Goal: Use online tool/utility: Utilize a website feature to perform a specific function

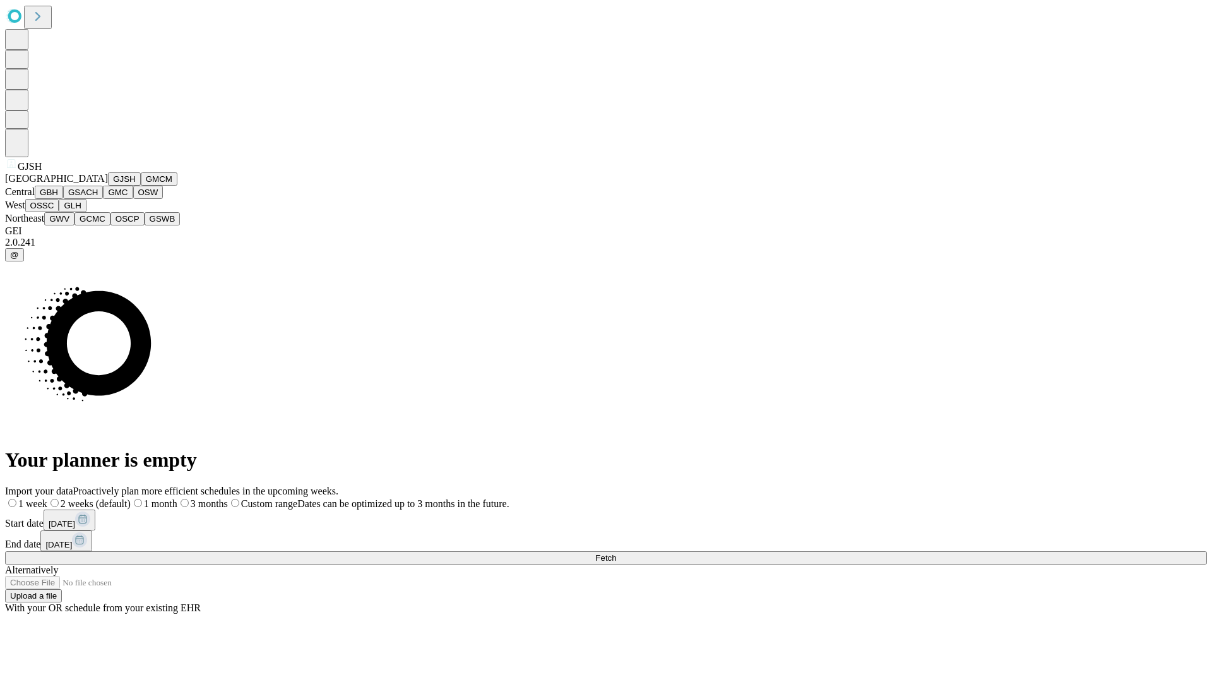
click at [108, 186] on button "GJSH" at bounding box center [124, 178] width 33 height 13
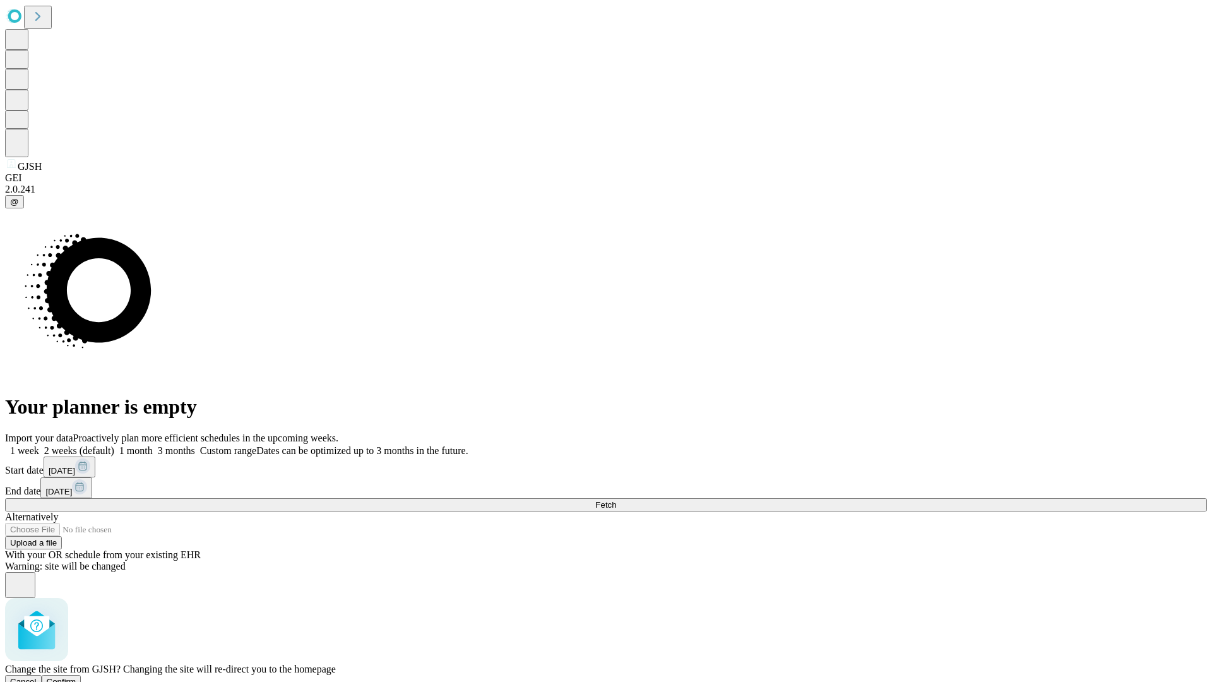
click at [76, 677] on span "Confirm" at bounding box center [62, 681] width 30 height 9
click at [39, 445] on label "1 week" at bounding box center [22, 450] width 34 height 11
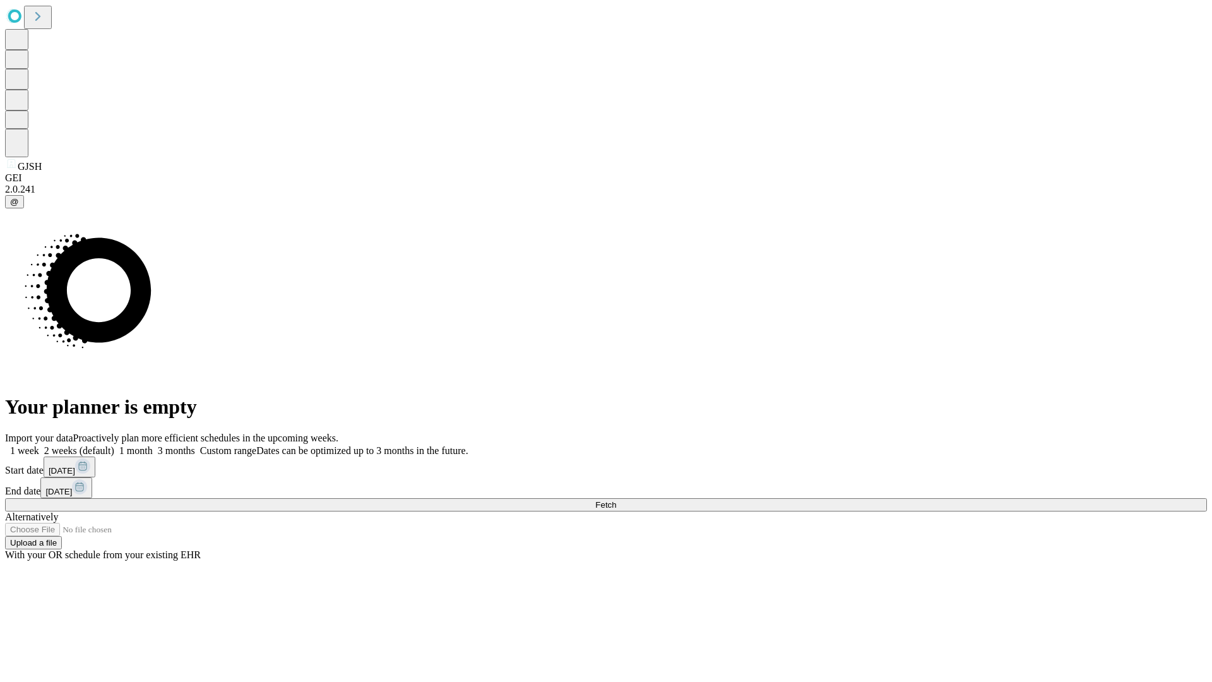
click at [616, 500] on span "Fetch" at bounding box center [605, 504] width 21 height 9
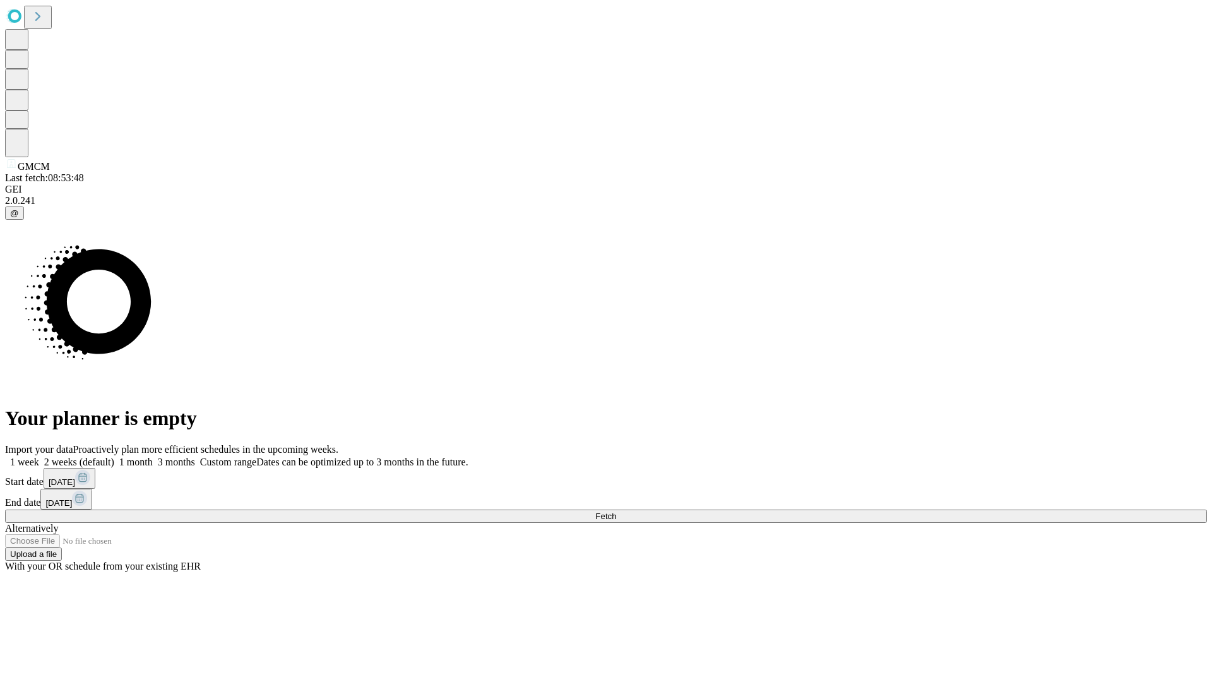
click at [39, 456] on label "1 week" at bounding box center [22, 461] width 34 height 11
click at [616, 511] on span "Fetch" at bounding box center [605, 515] width 21 height 9
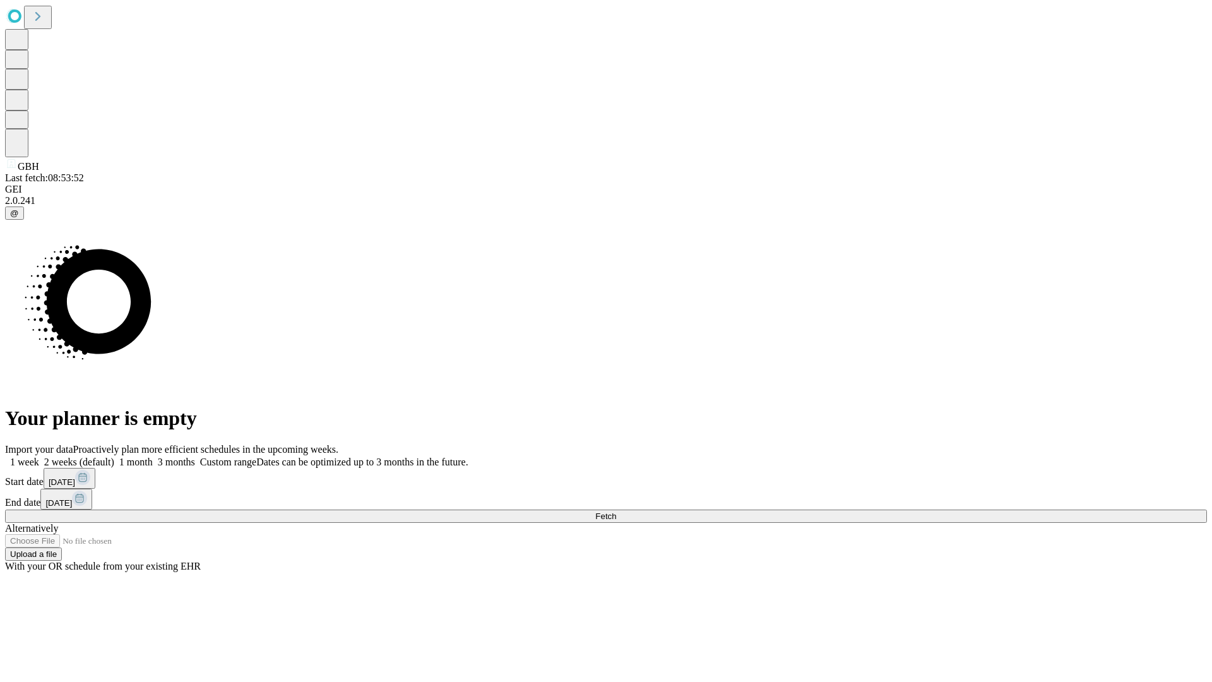
click at [39, 456] on label "1 week" at bounding box center [22, 461] width 34 height 11
click at [616, 511] on span "Fetch" at bounding box center [605, 515] width 21 height 9
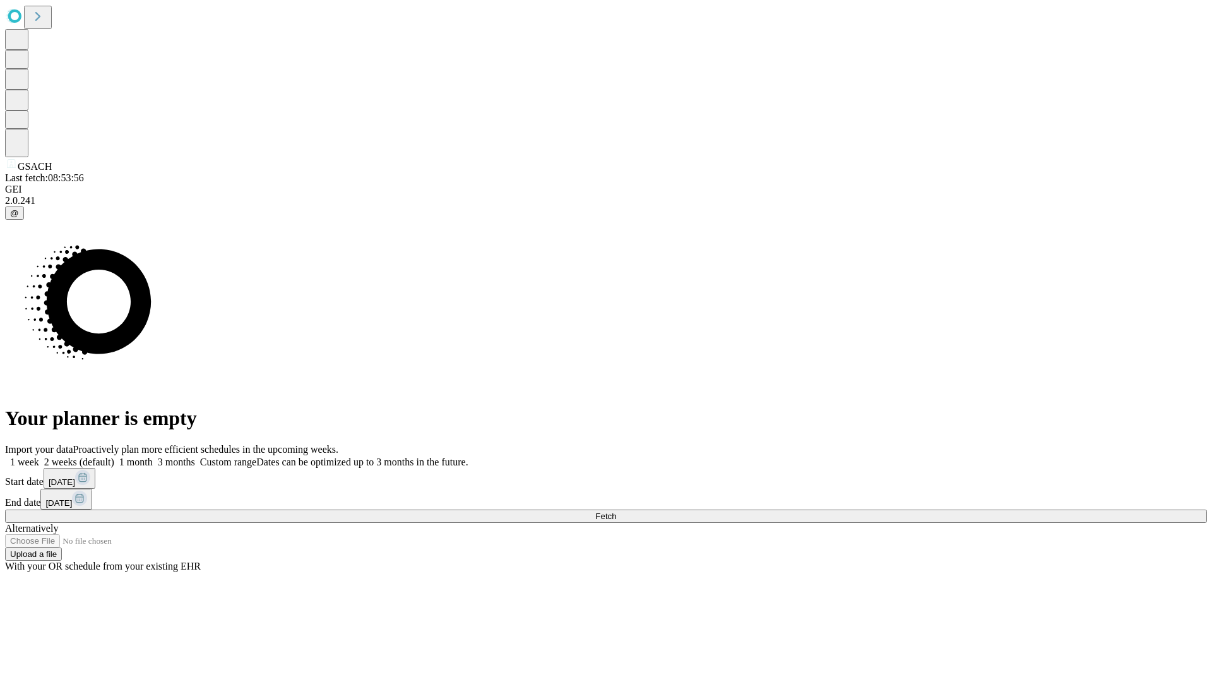
click at [39, 456] on label "1 week" at bounding box center [22, 461] width 34 height 11
click at [616, 511] on span "Fetch" at bounding box center [605, 515] width 21 height 9
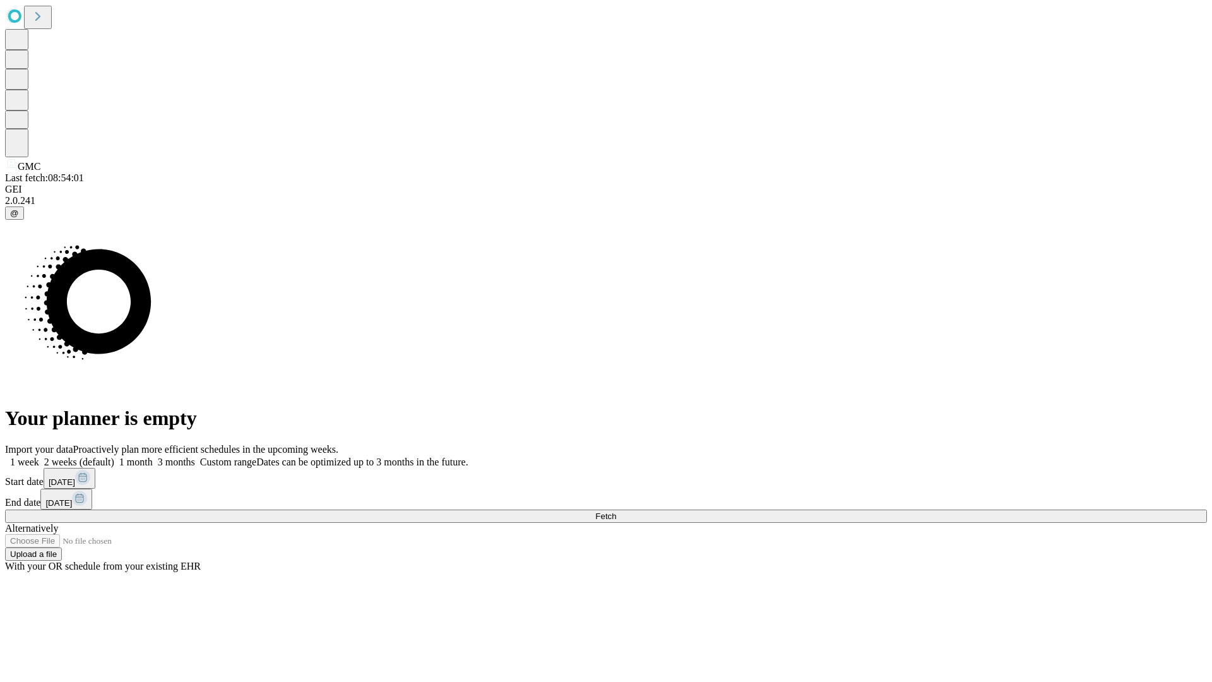
click at [39, 456] on label "1 week" at bounding box center [22, 461] width 34 height 11
click at [616, 511] on span "Fetch" at bounding box center [605, 515] width 21 height 9
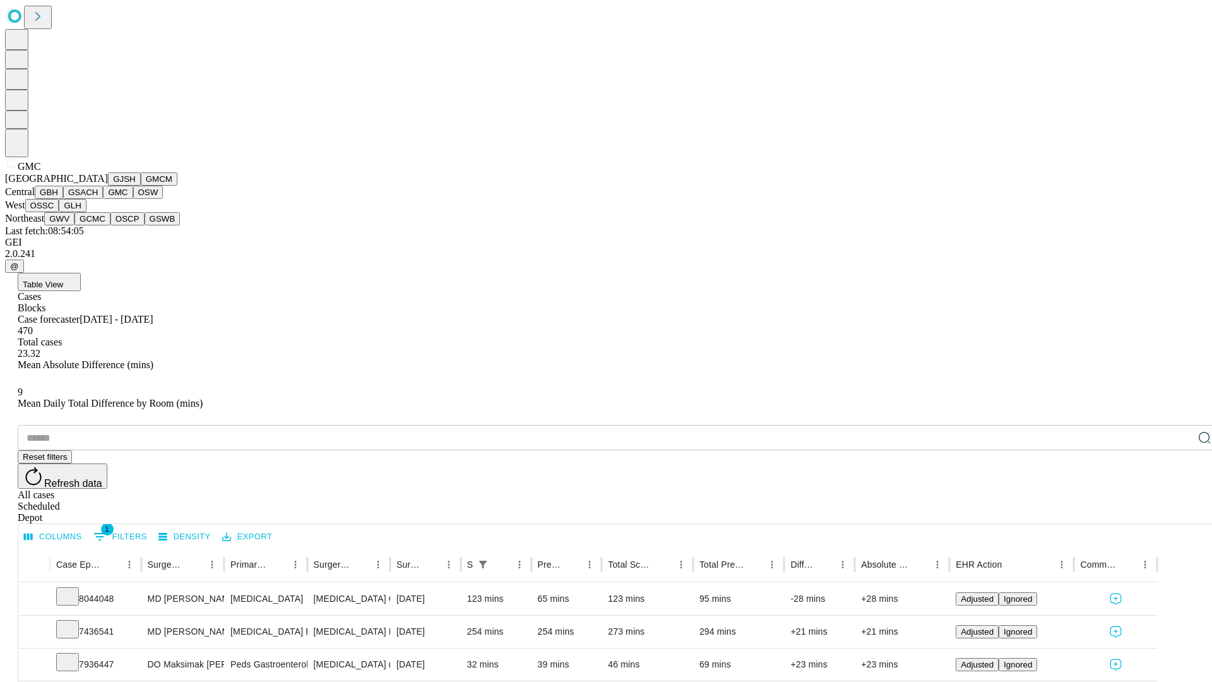
click at [133, 199] on button "OSW" at bounding box center [148, 192] width 30 height 13
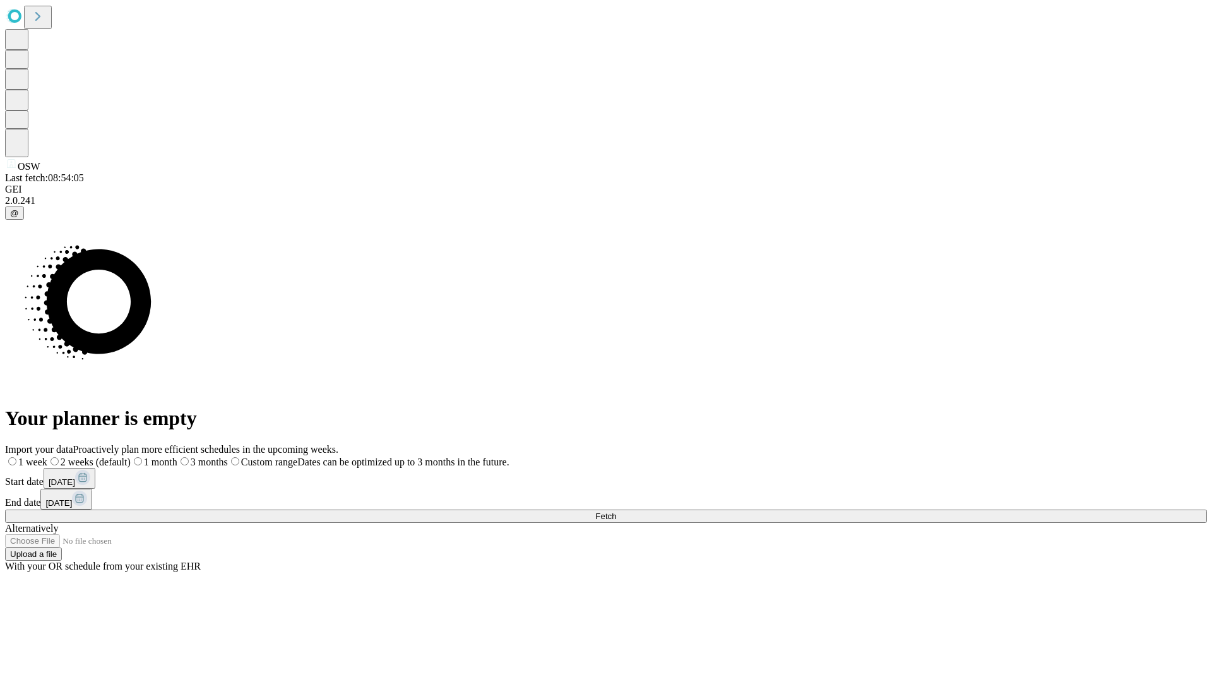
click at [47, 456] on label "1 week" at bounding box center [26, 461] width 42 height 11
click at [616, 511] on span "Fetch" at bounding box center [605, 515] width 21 height 9
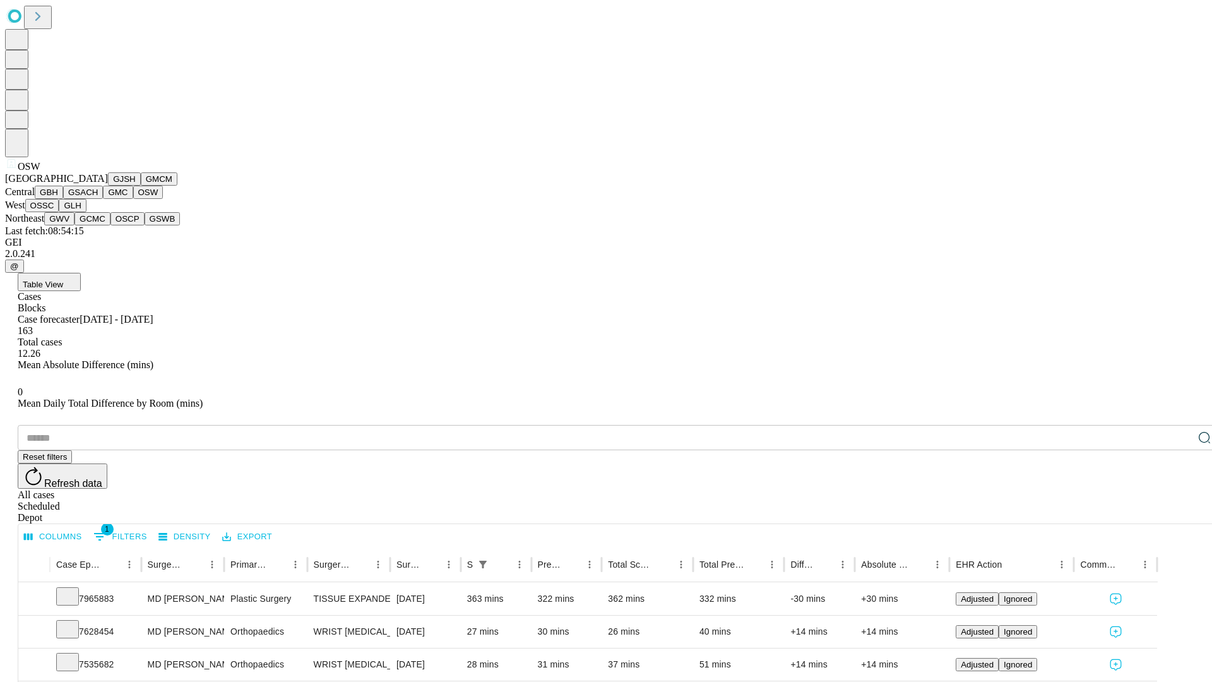
click at [59, 212] on button "OSSC" at bounding box center [42, 205] width 34 height 13
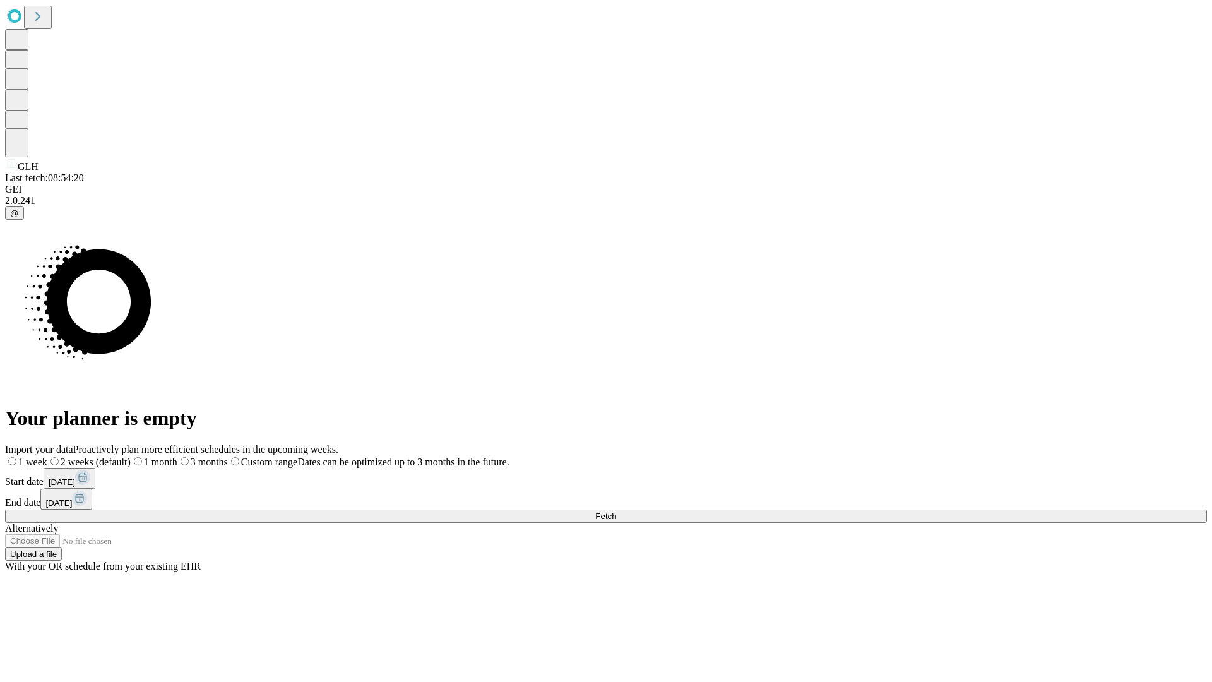
click at [47, 456] on label "1 week" at bounding box center [26, 461] width 42 height 11
click at [616, 511] on span "Fetch" at bounding box center [605, 515] width 21 height 9
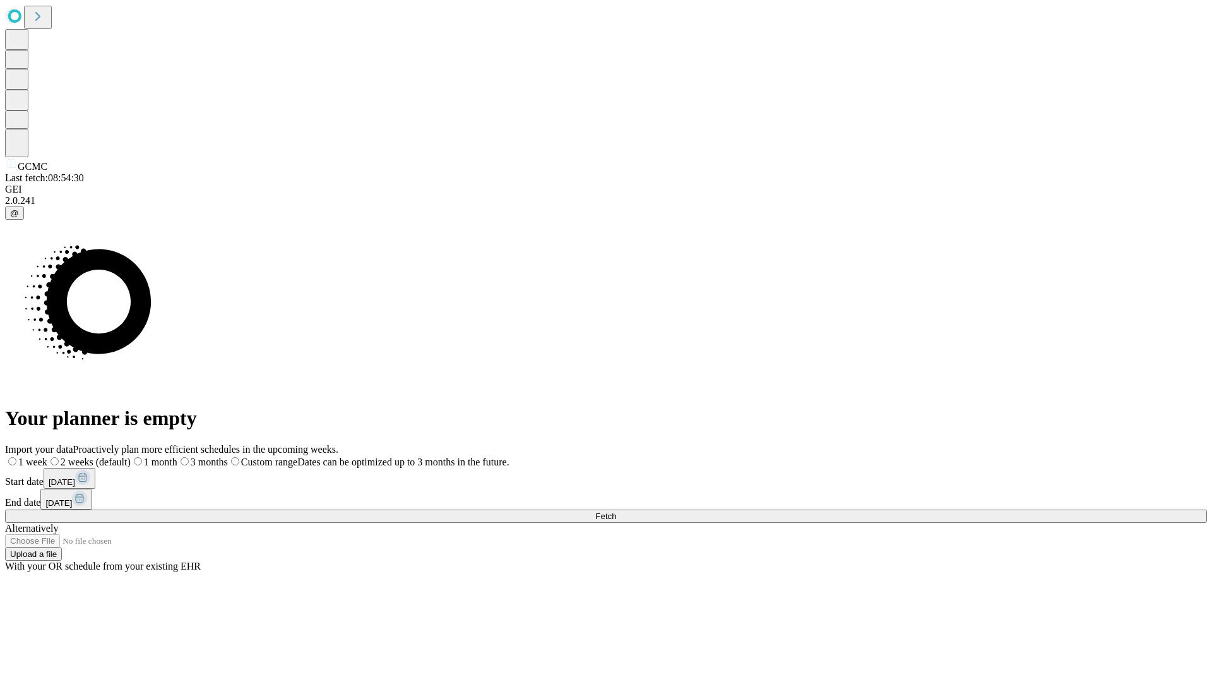
click at [47, 456] on label "1 week" at bounding box center [26, 461] width 42 height 11
click at [616, 511] on span "Fetch" at bounding box center [605, 515] width 21 height 9
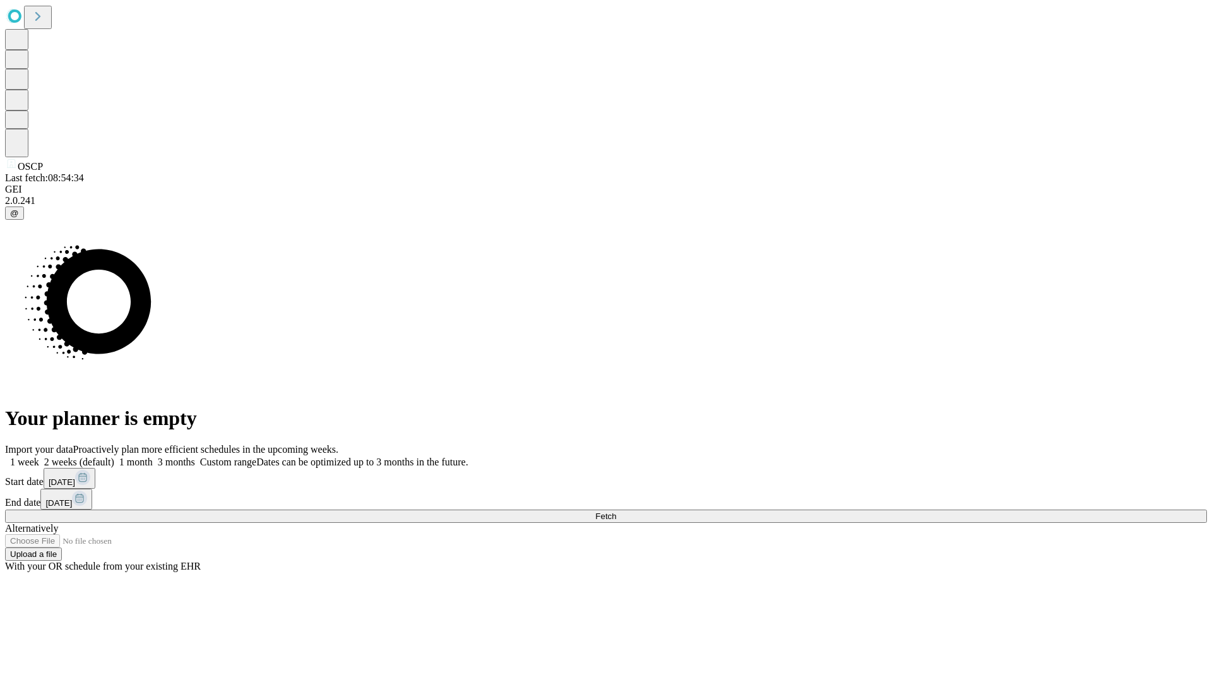
click at [39, 456] on label "1 week" at bounding box center [22, 461] width 34 height 11
click at [616, 511] on span "Fetch" at bounding box center [605, 515] width 21 height 9
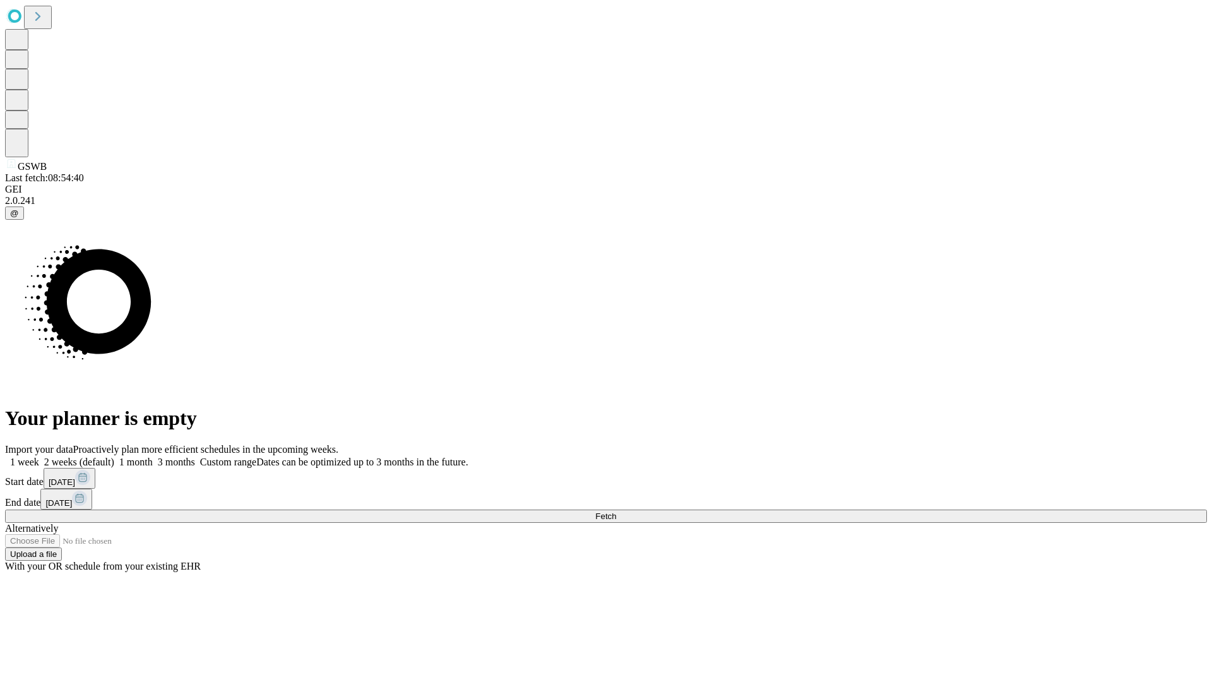
click at [39, 456] on label "1 week" at bounding box center [22, 461] width 34 height 11
click at [616, 511] on span "Fetch" at bounding box center [605, 515] width 21 height 9
